Goal: Task Accomplishment & Management: Manage account settings

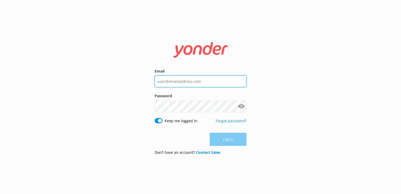
click at [218, 80] on input "Email" at bounding box center [200, 81] width 92 height 12
type input "[EMAIL_ADDRESS][DOMAIN_NAME]"
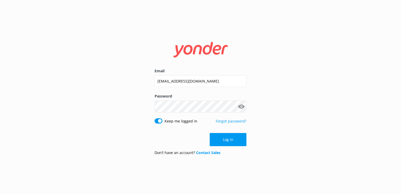
drag, startPoint x: 229, startPoint y: 137, endPoint x: 234, endPoint y: 139, distance: 5.2
click at [229, 138] on button "Log in" at bounding box center [228, 139] width 37 height 13
